Goal: Task Accomplishment & Management: Manage account settings

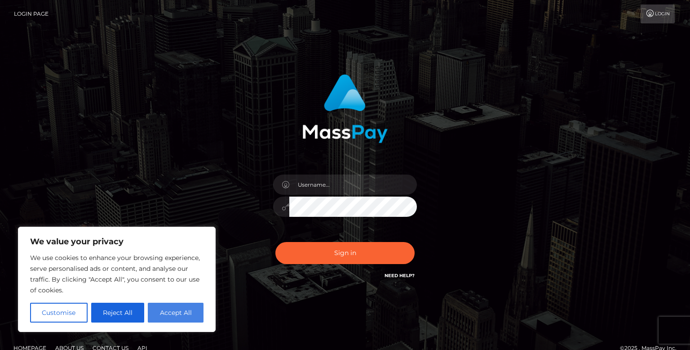
click at [183, 313] on button "Accept All" at bounding box center [176, 312] width 56 height 20
checkbox input "true"
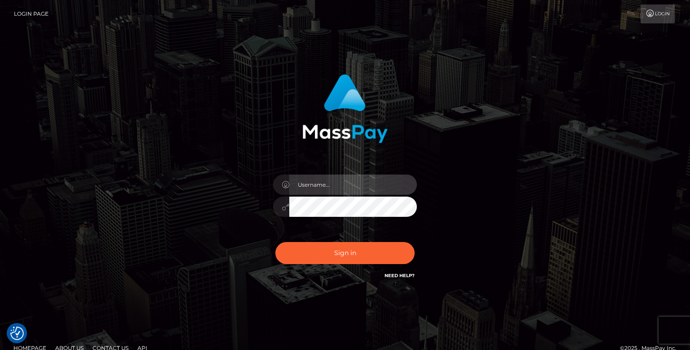
click at [324, 190] on input "text" at bounding box center [353, 184] width 128 height 20
type input "[EMAIL_ADDRESS][DOMAIN_NAME]"
click at [276, 242] on button "Sign in" at bounding box center [345, 253] width 139 height 22
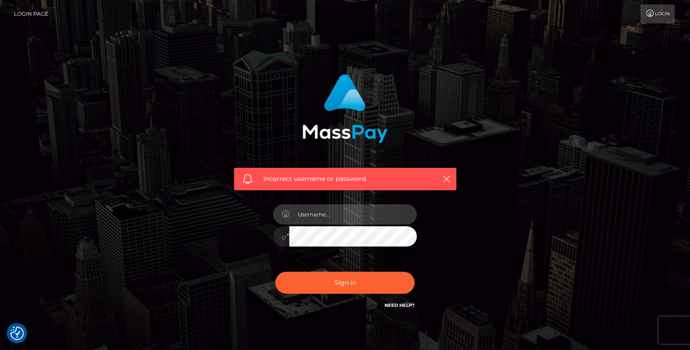
click at [329, 208] on input "text" at bounding box center [353, 214] width 128 height 20
type input "[EMAIL_ADDRESS][DOMAIN_NAME]"
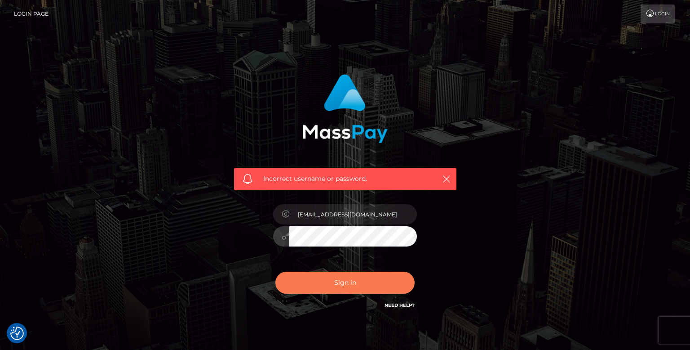
click at [306, 281] on button "Sign in" at bounding box center [345, 282] width 139 height 22
